Goal: Communication & Community: Answer question/provide support

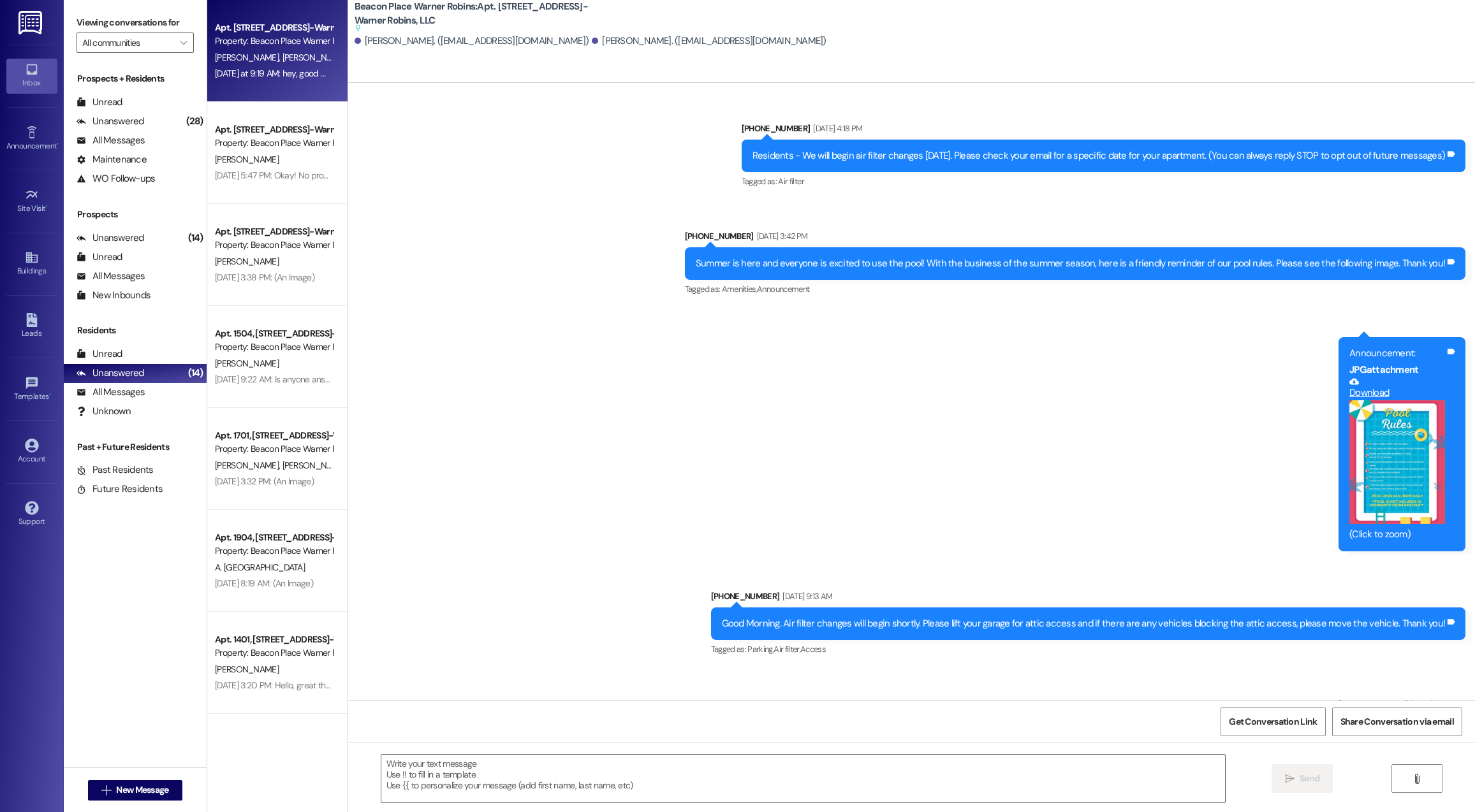
scroll to position [14385, 0]
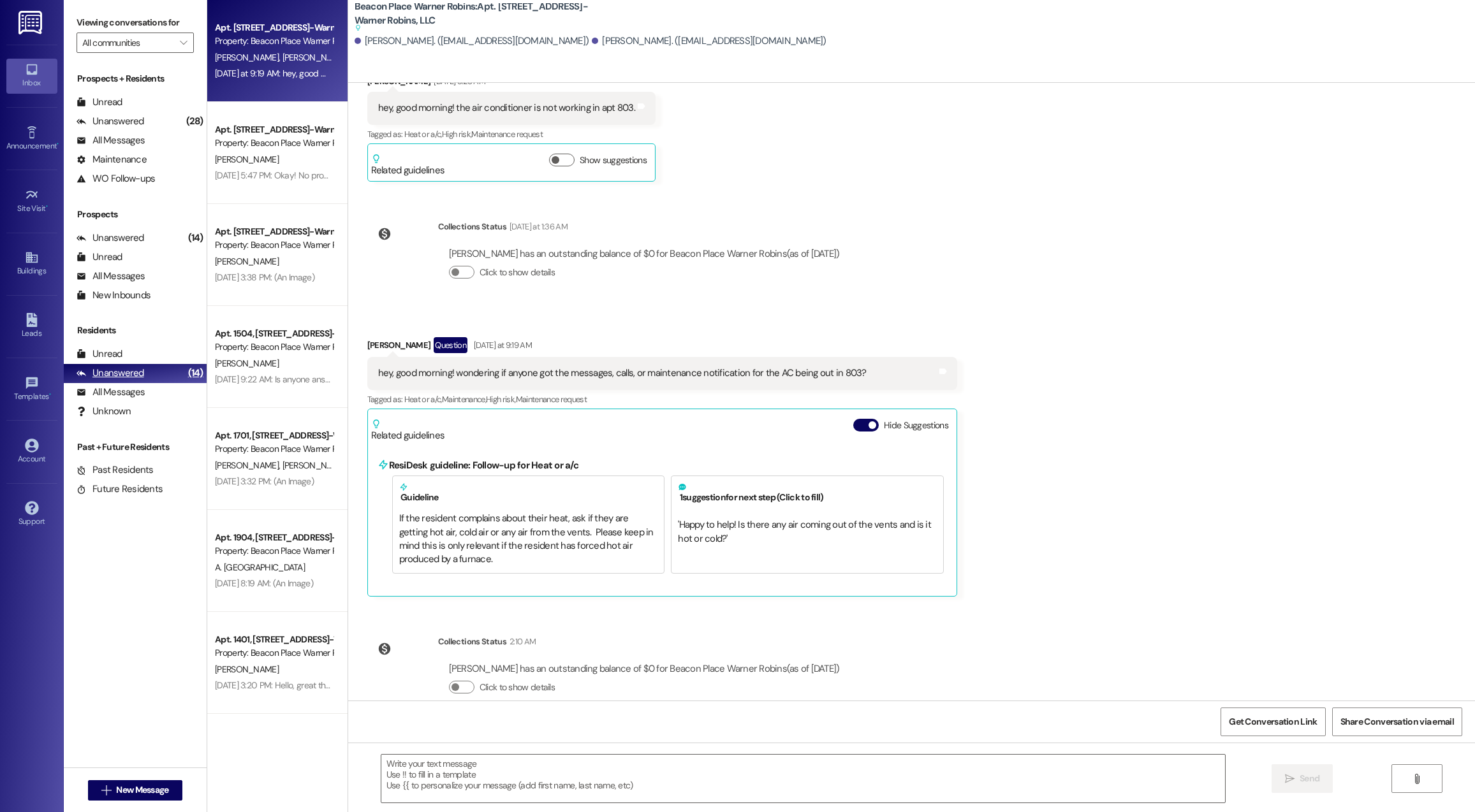
click at [126, 378] on div "Unanswered" at bounding box center [111, 373] width 68 height 14
click at [140, 118] on div "Unanswered" at bounding box center [111, 122] width 68 height 14
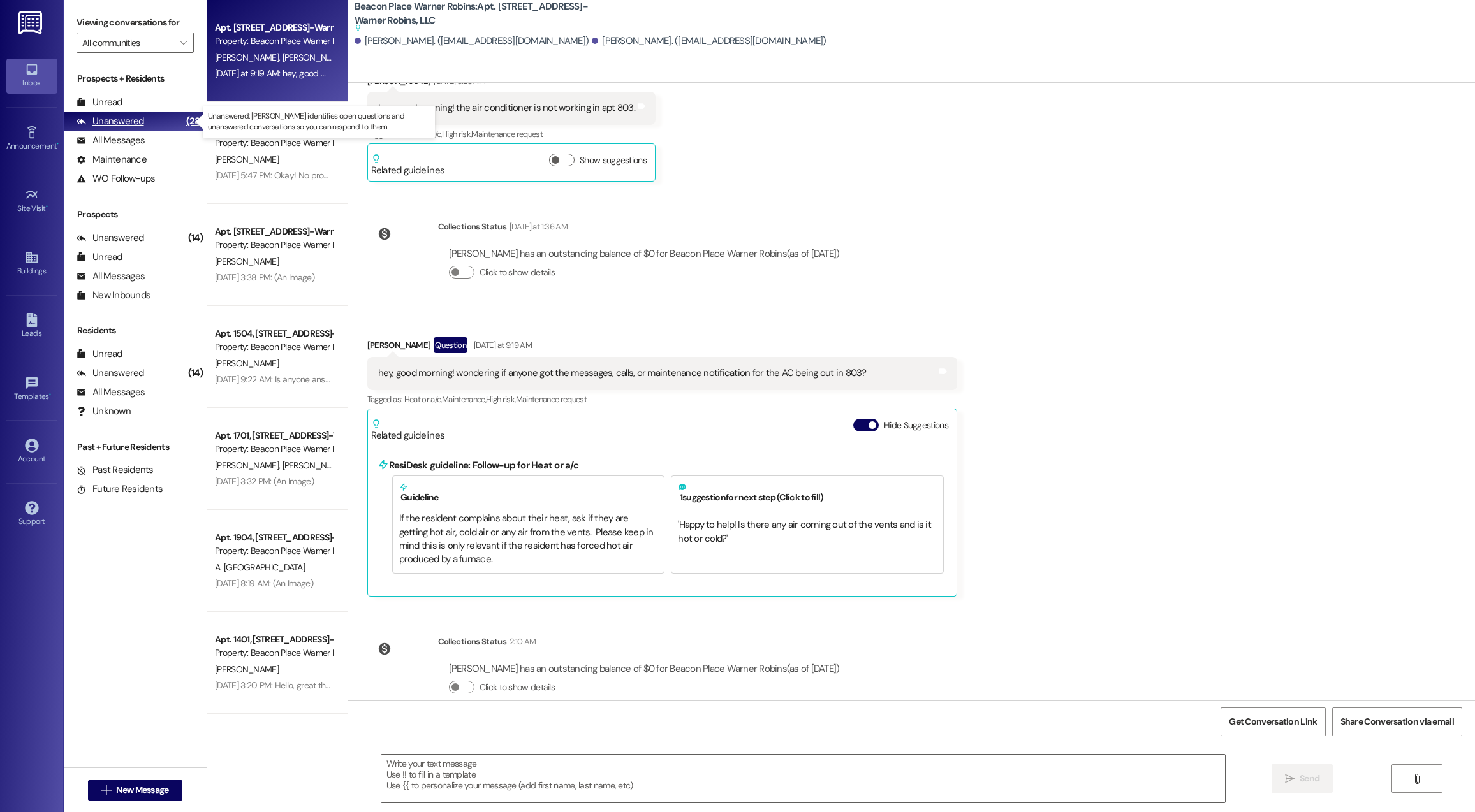
click at [140, 120] on div "Unanswered" at bounding box center [111, 122] width 68 height 14
click at [151, 144] on div "All Messages (undefined)" at bounding box center [135, 140] width 143 height 19
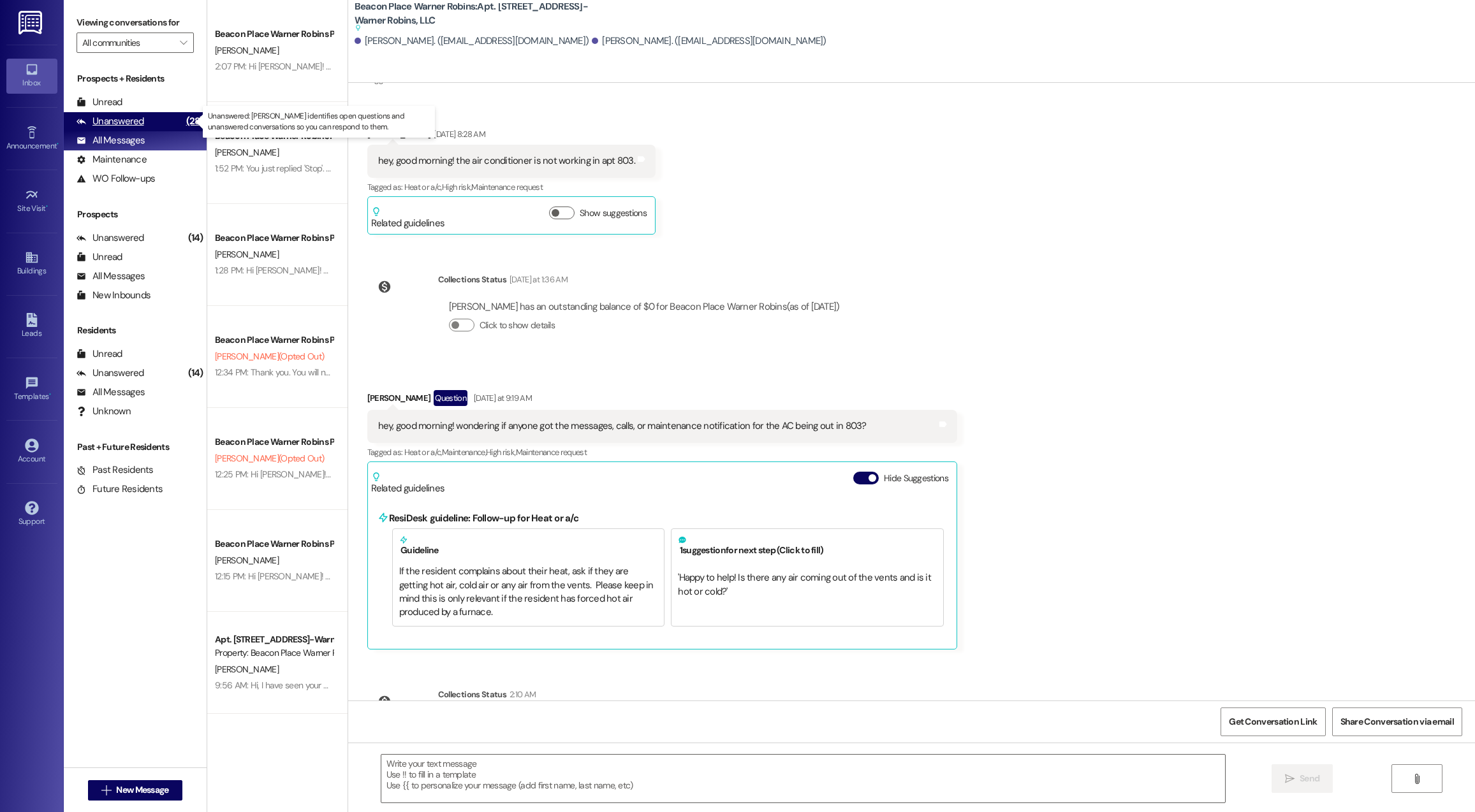
click at [151, 122] on div "Unanswered (28)" at bounding box center [135, 122] width 143 height 19
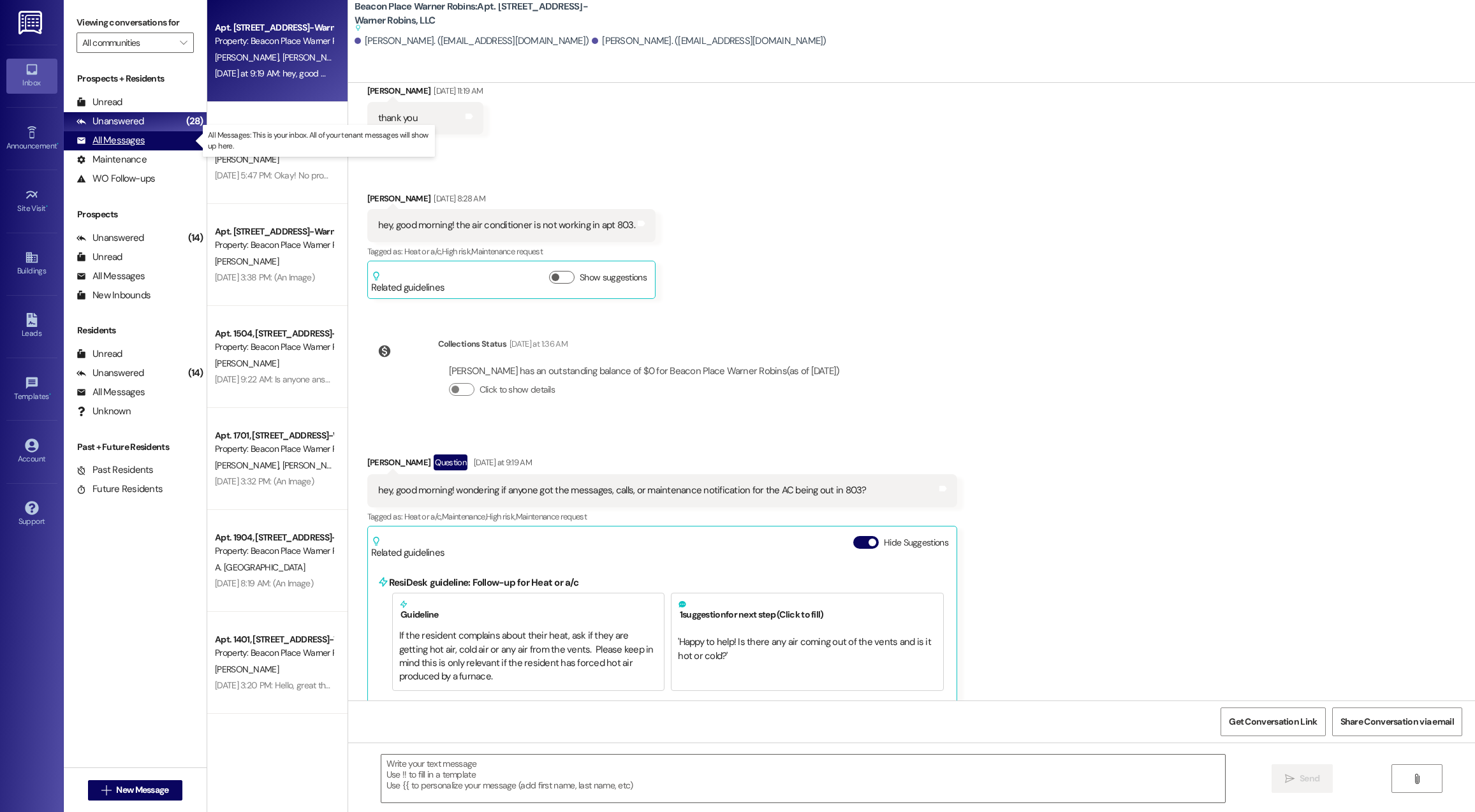
click at [142, 143] on div "All Messages" at bounding box center [111, 140] width 68 height 14
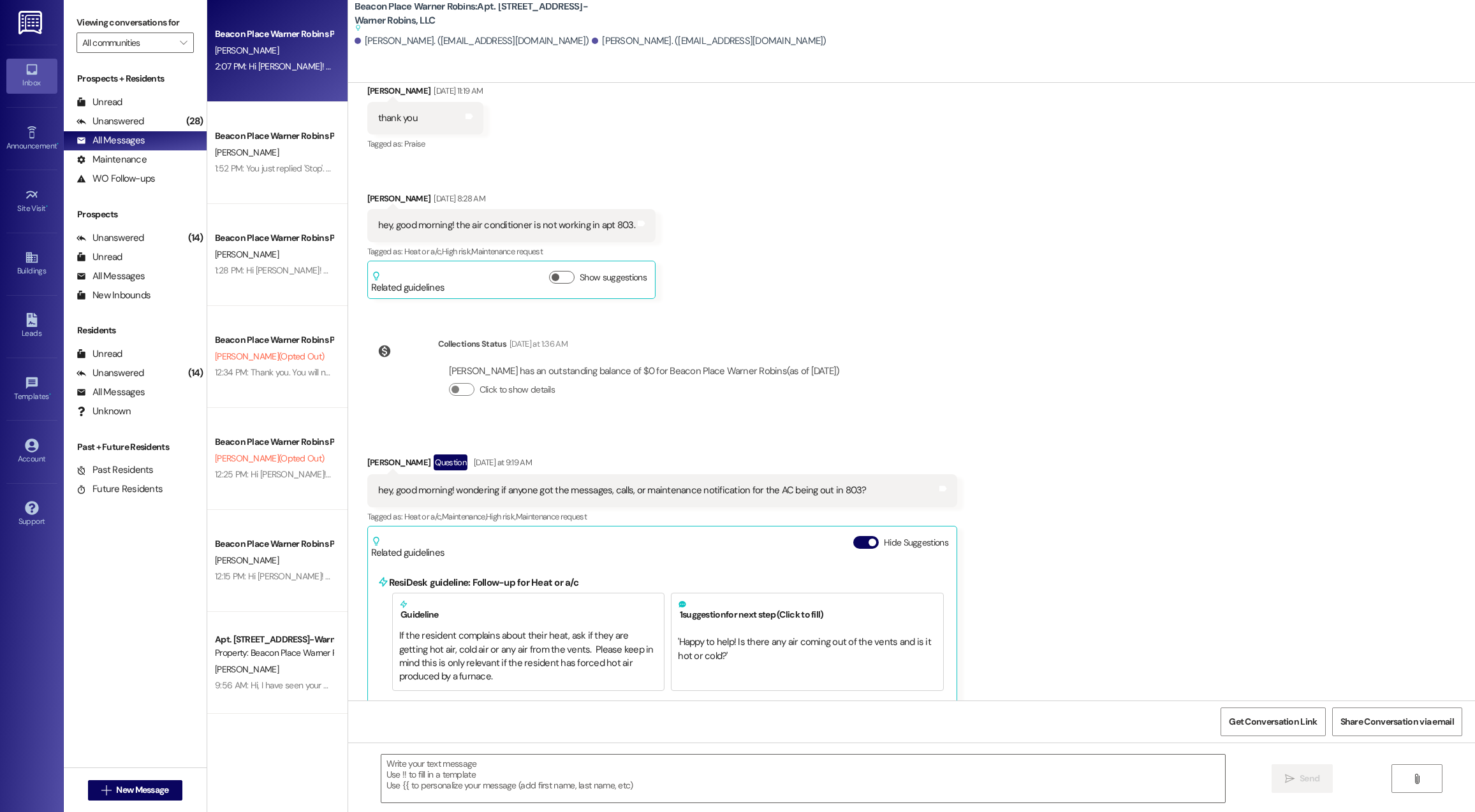
click at [224, 42] on div "Beacon Place Warner Robins Prospect" at bounding box center [273, 34] width 120 height 16
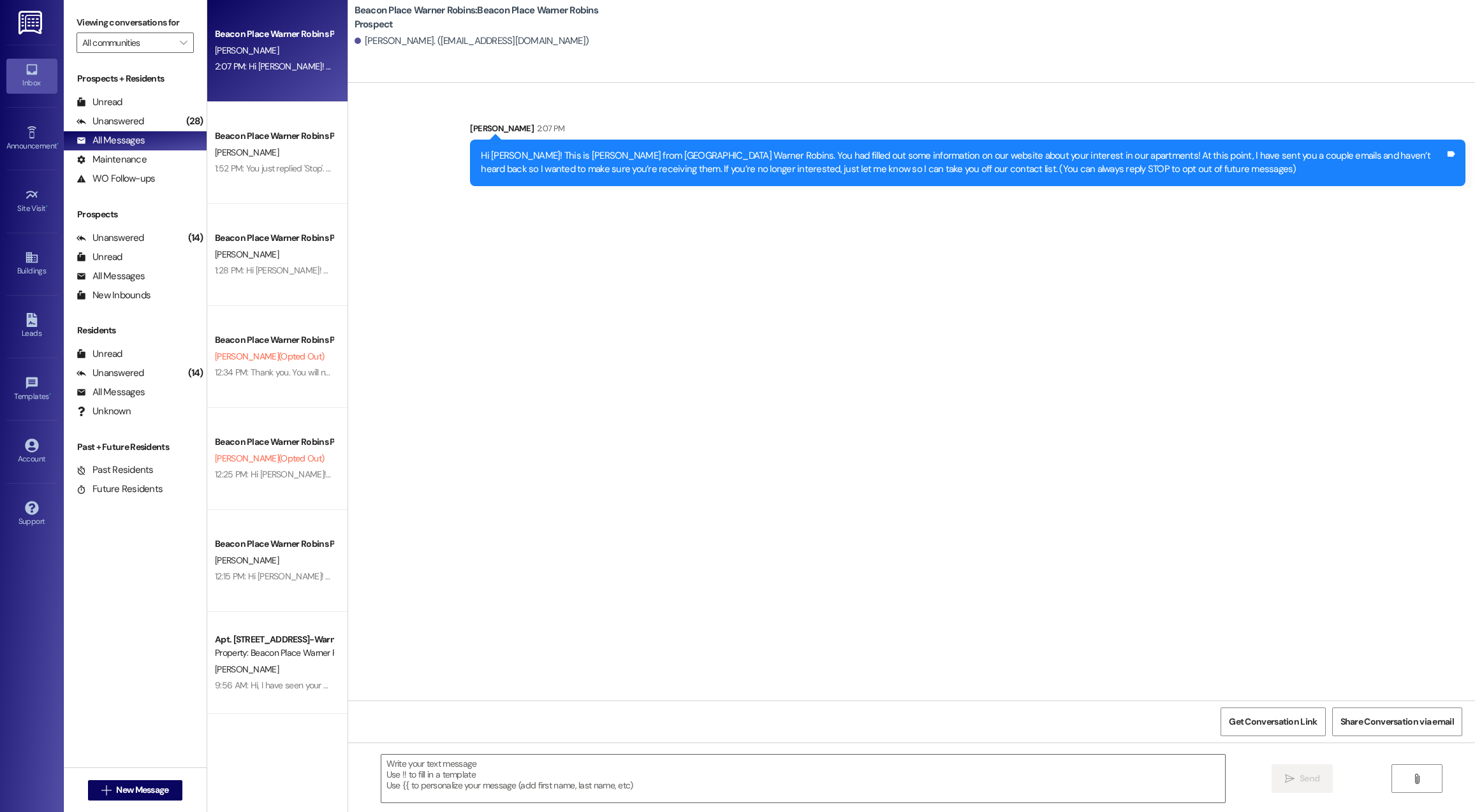
scroll to position [0, 0]
